Goal: Information Seeking & Learning: Learn about a topic

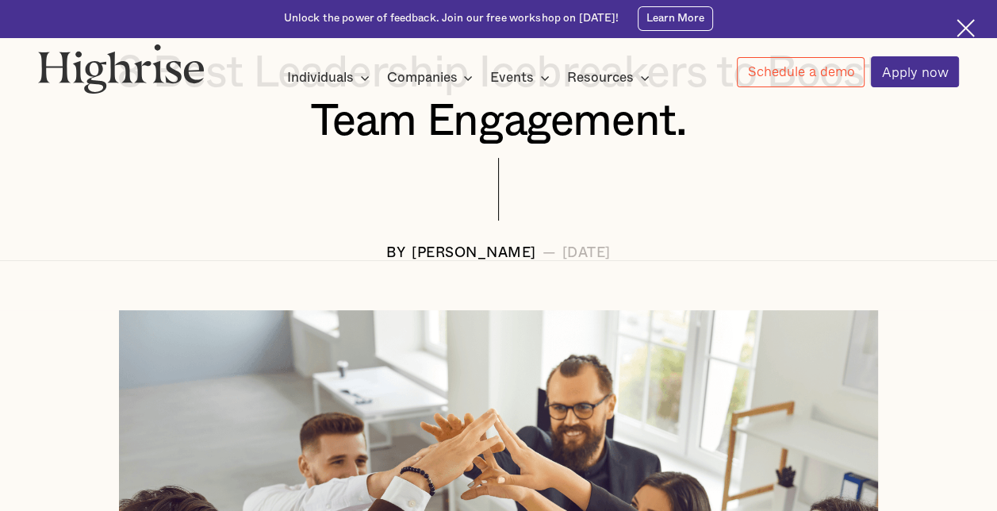
scroll to position [253, 0]
click at [0, 0] on div "Want to learn how folks from Meta, Airtable and Stripe are accelerating their c…" at bounding box center [0, 0] width 0 height 0
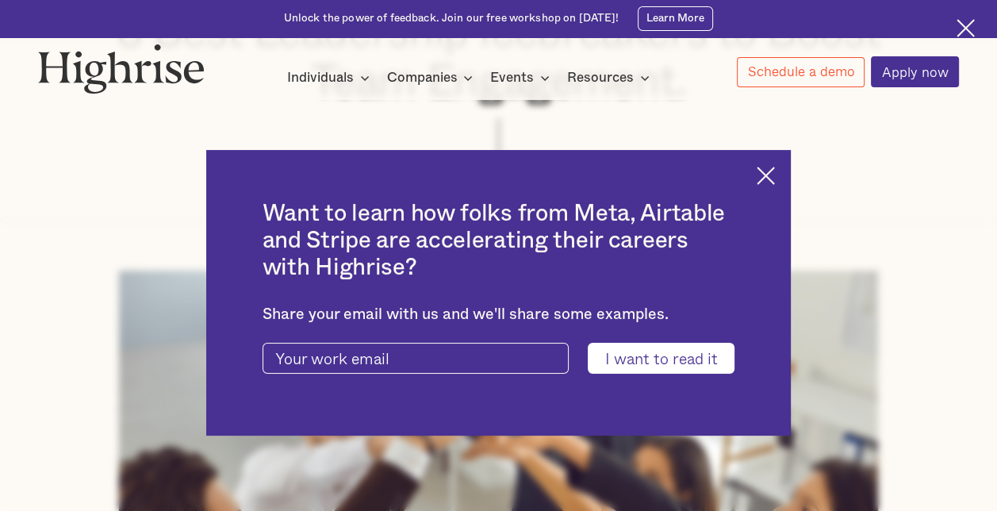
scroll to position [292, 0]
click at [766, 179] on img at bounding box center [765, 176] width 18 height 18
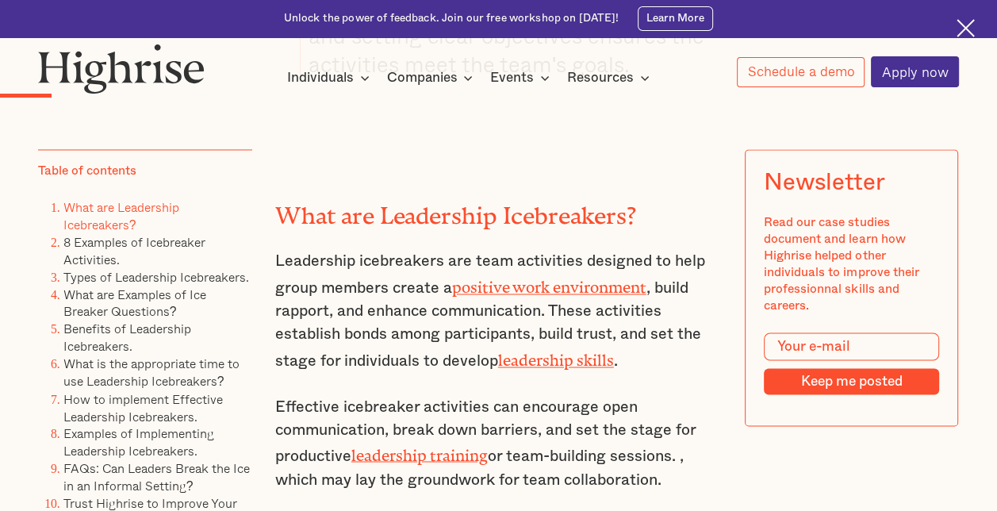
scroll to position [2112, 0]
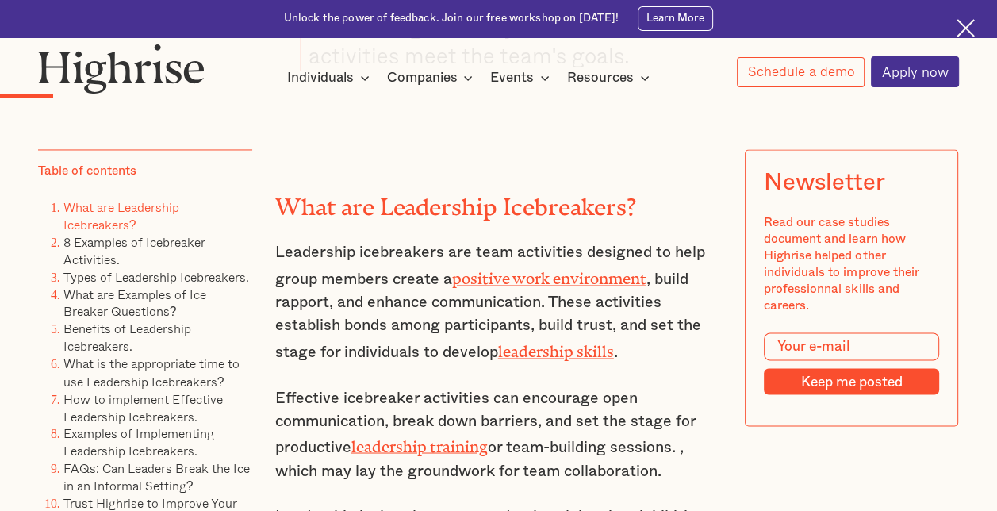
click at [575, 343] on link "leadership skills" at bounding box center [556, 348] width 116 height 10
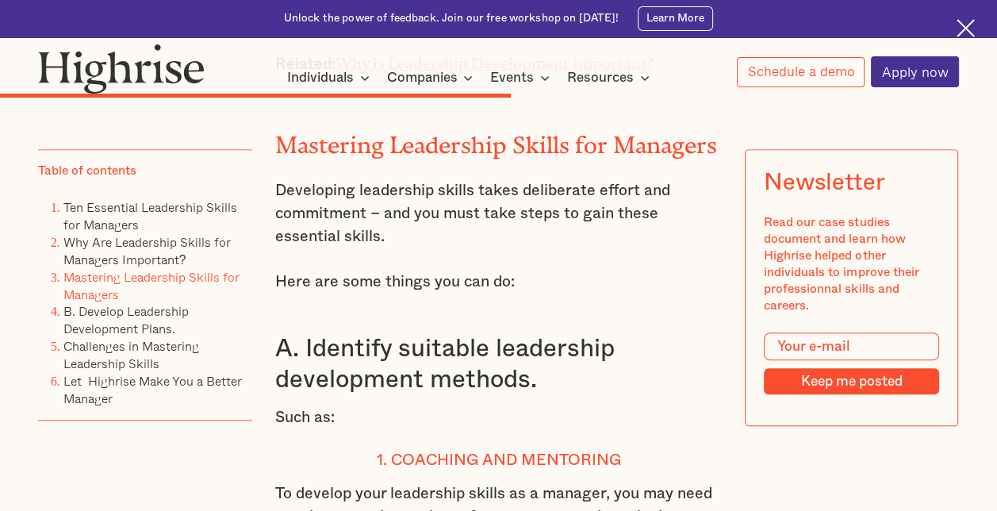
scroll to position [6297, 0]
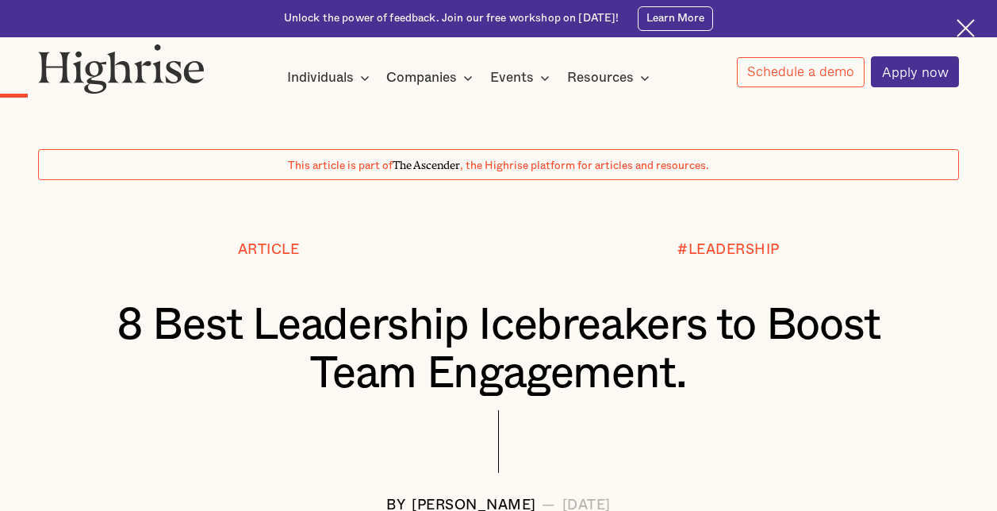
scroll to position [1687, 0]
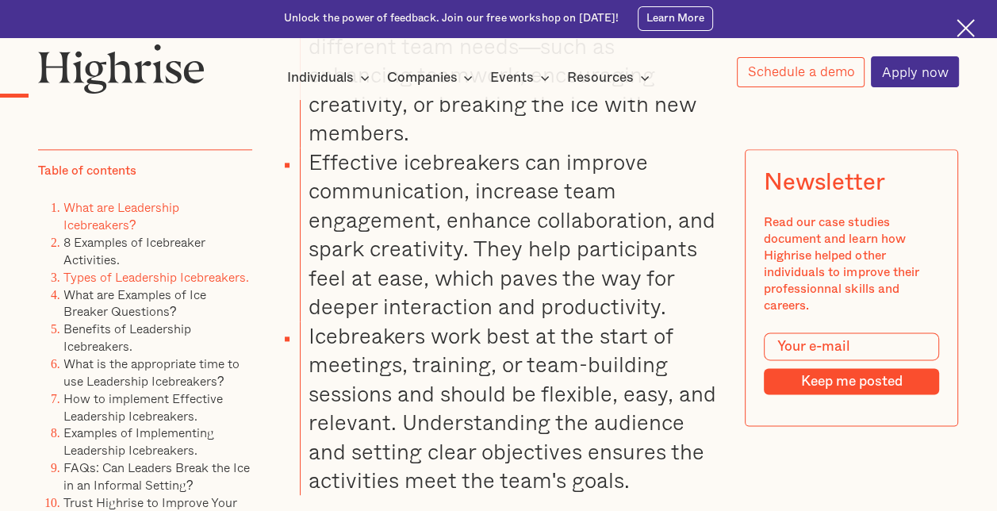
click at [225, 274] on link "Types of Leadership Icebreakers." at bounding box center [156, 276] width 186 height 19
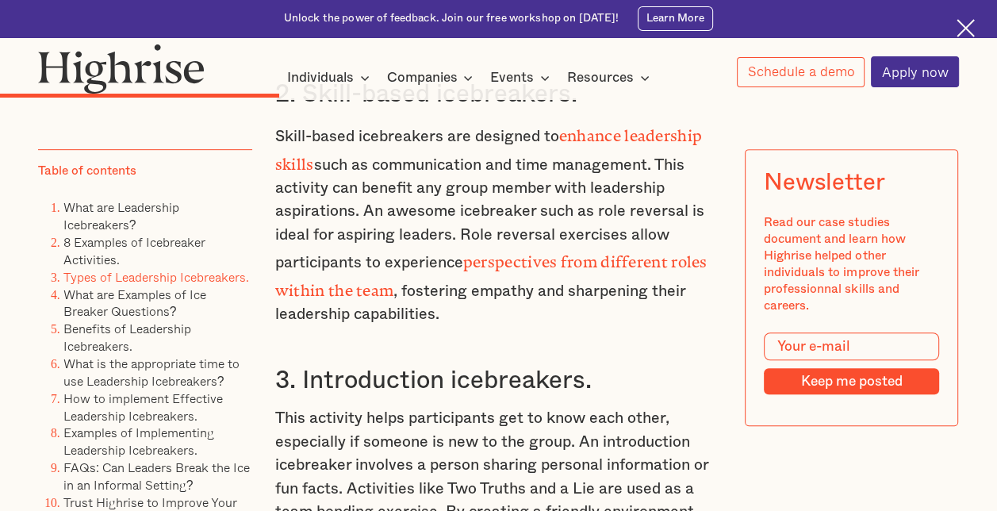
scroll to position [5604, 0]
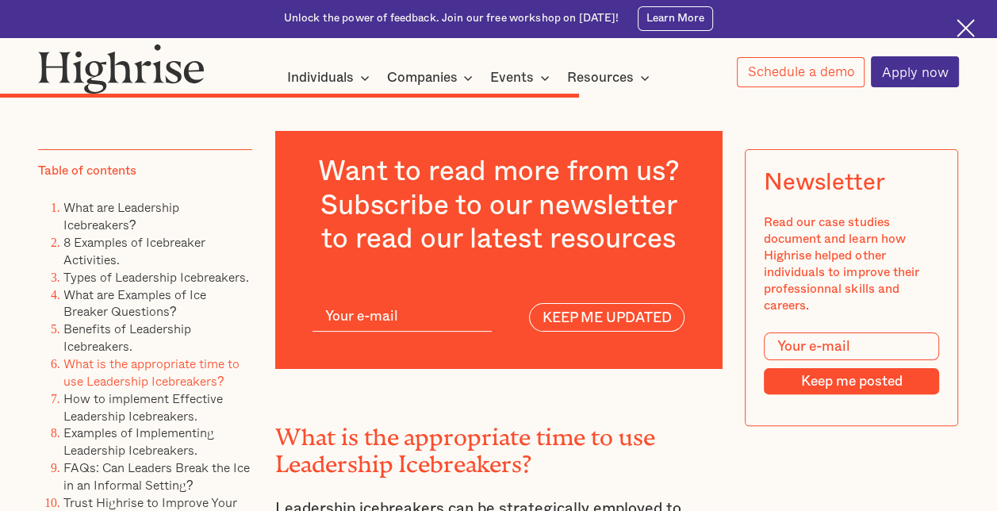
scroll to position [10441, 0]
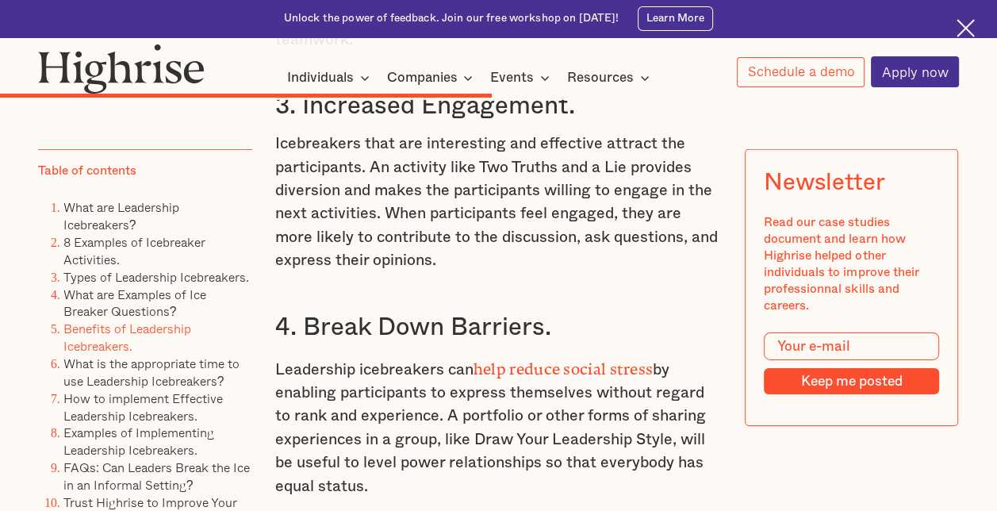
scroll to position [9168, 0]
